Goal: Task Accomplishment & Management: Complete application form

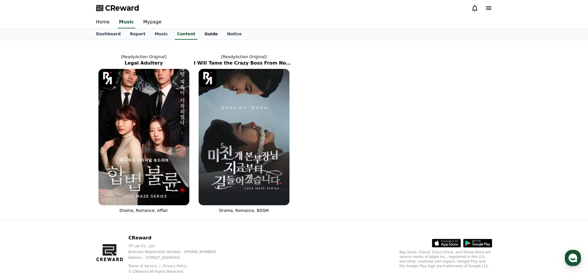
click at [202, 34] on link "Guide" at bounding box center [211, 34] width 23 height 11
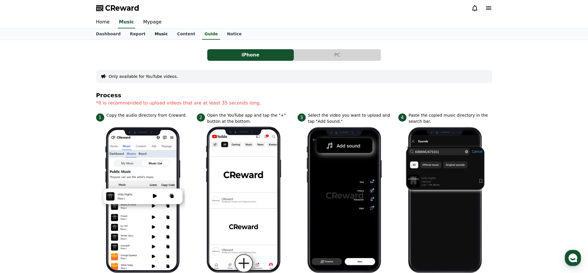
click at [160, 34] on link "Music" at bounding box center [161, 34] width 22 height 11
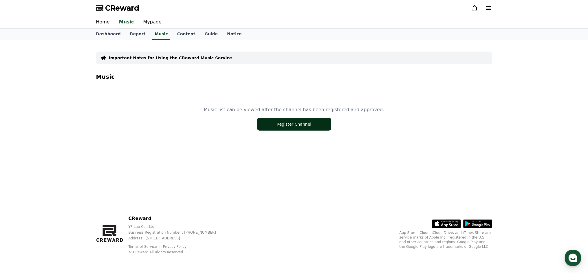
click at [292, 125] on button "Register Channel" at bounding box center [294, 124] width 74 height 13
